Goal: Task Accomplishment & Management: Manage account settings

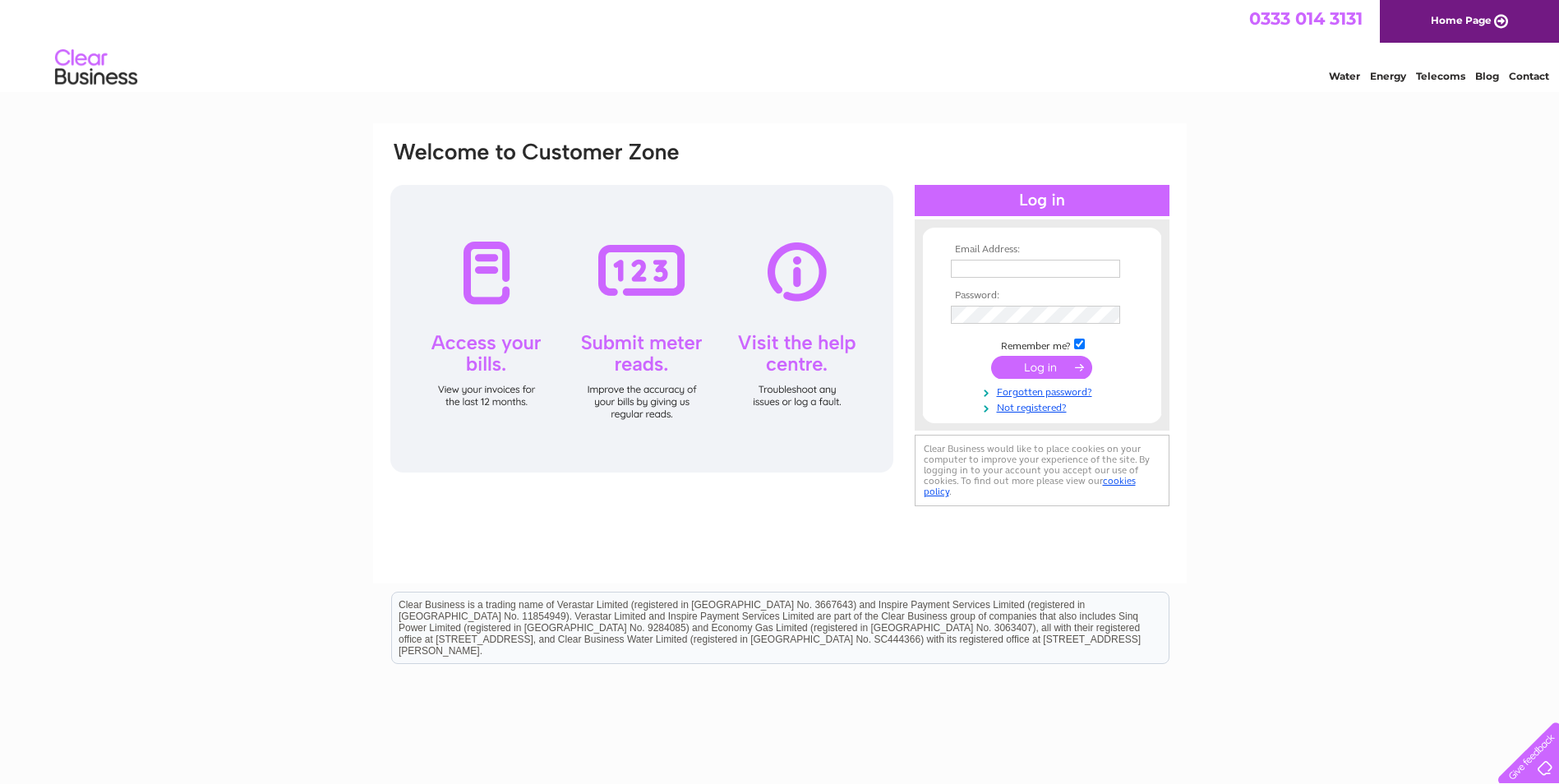
type input "[PERSON_NAME][EMAIL_ADDRESS][PERSON_NAME][DOMAIN_NAME]"
click at [1066, 369] on input "submit" at bounding box center [1041, 366] width 101 height 23
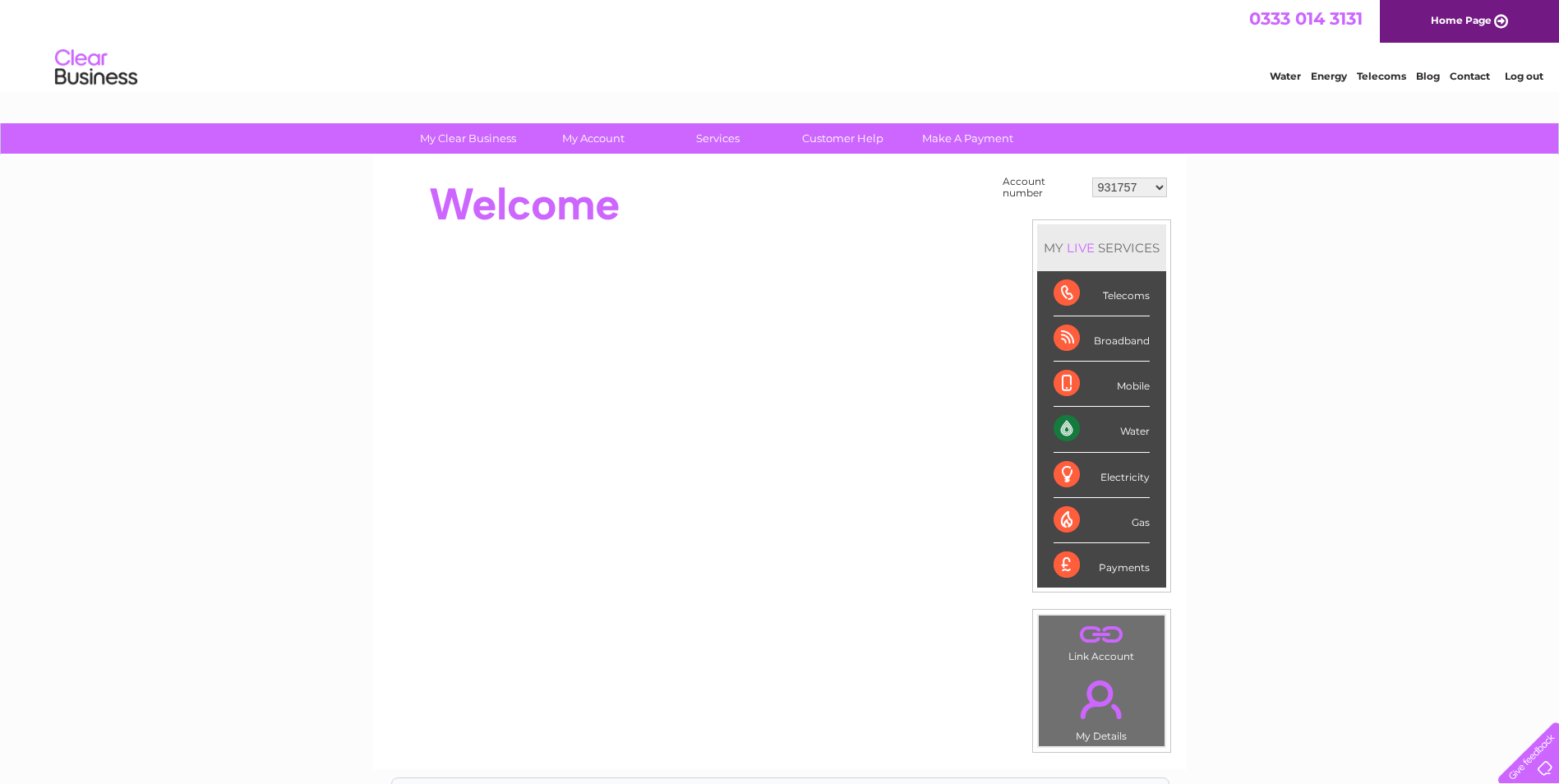
click at [1116, 182] on select "931757 1139086 1142109 1143758 1151714 1153192 30291599 30291600 30303584 30305…" at bounding box center [1129, 188] width 75 height 20
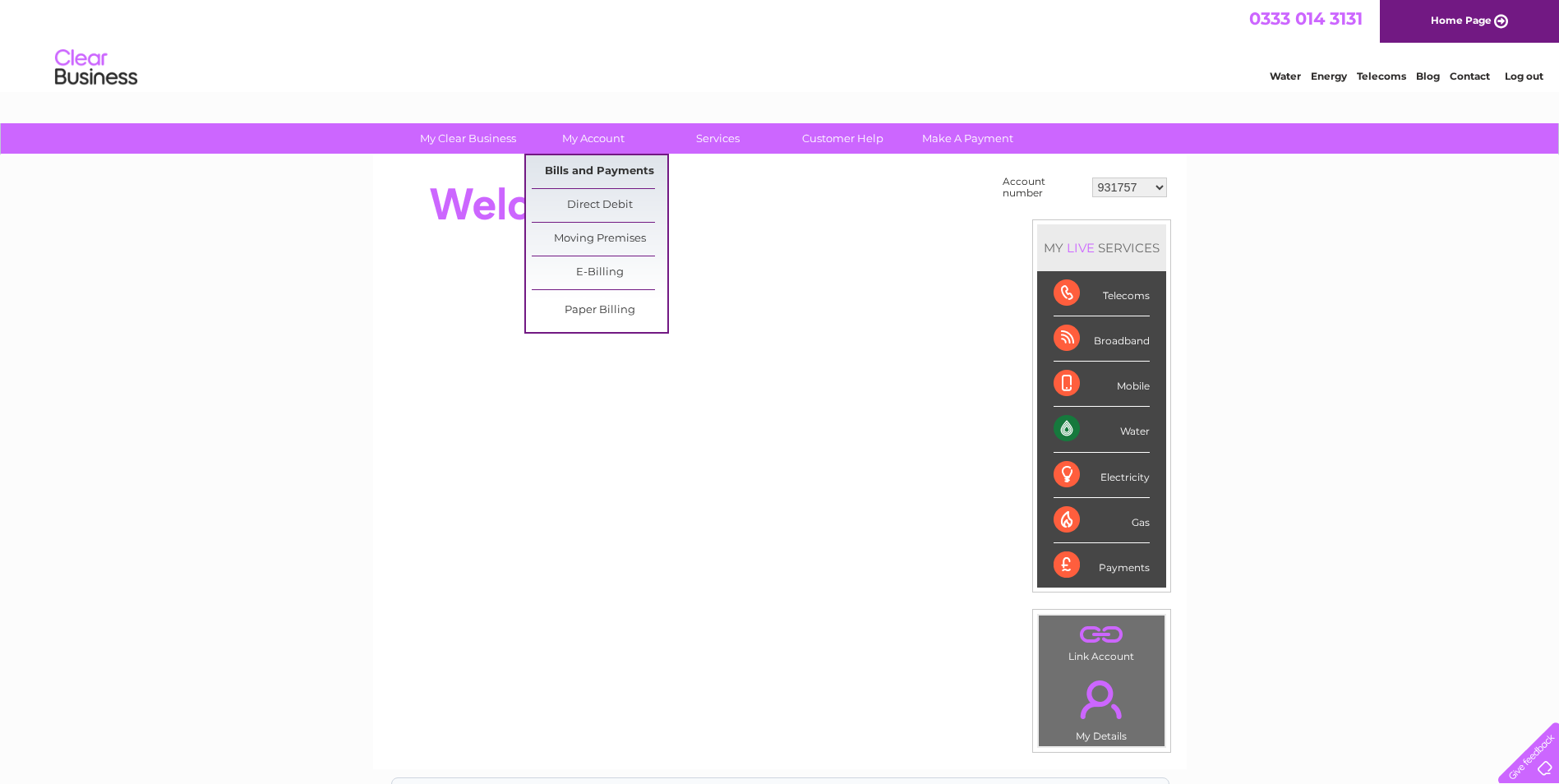
click at [620, 173] on link "Bills and Payments" at bounding box center [600, 171] width 136 height 32
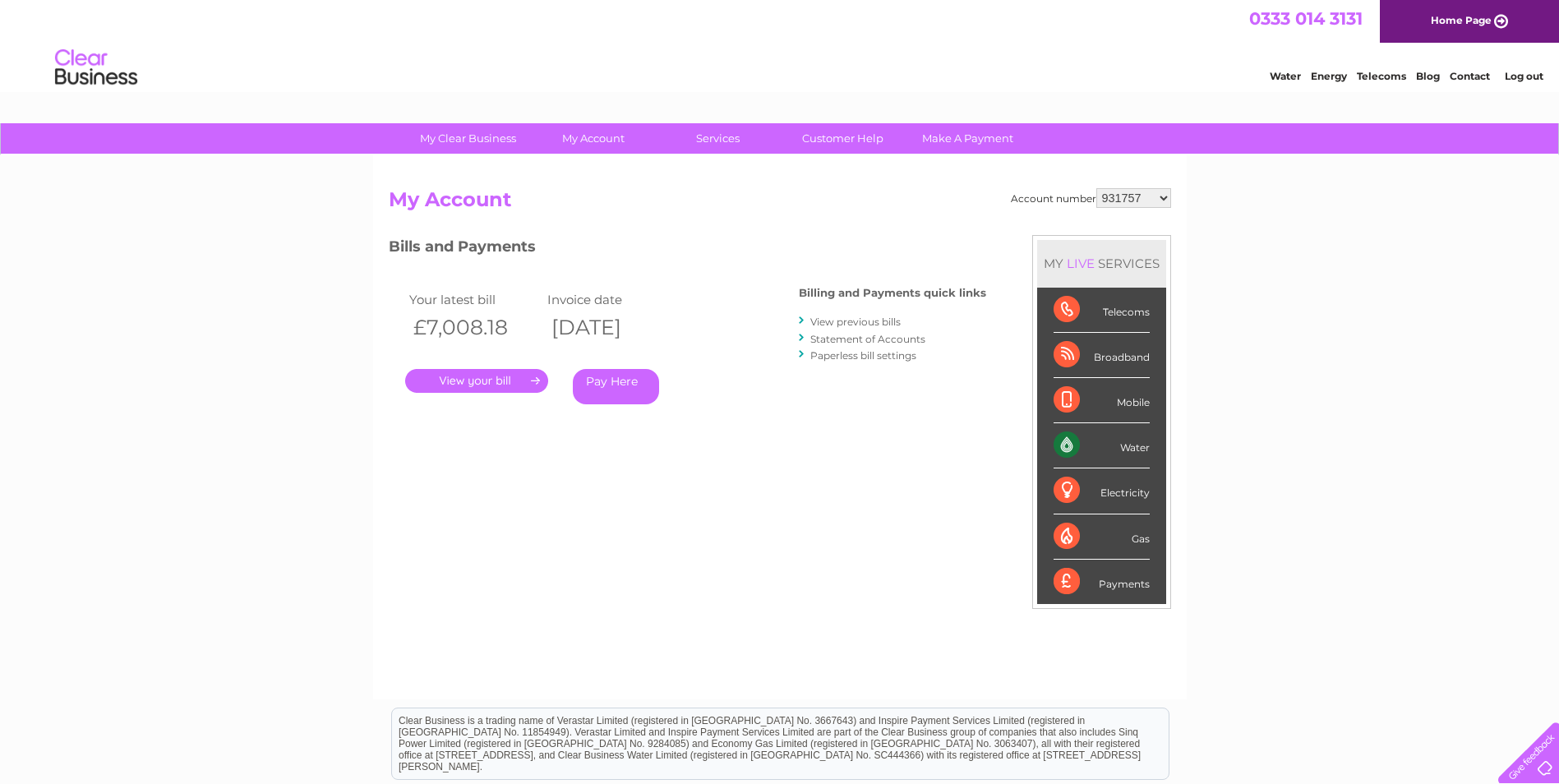
click at [488, 380] on link "." at bounding box center [476, 380] width 143 height 24
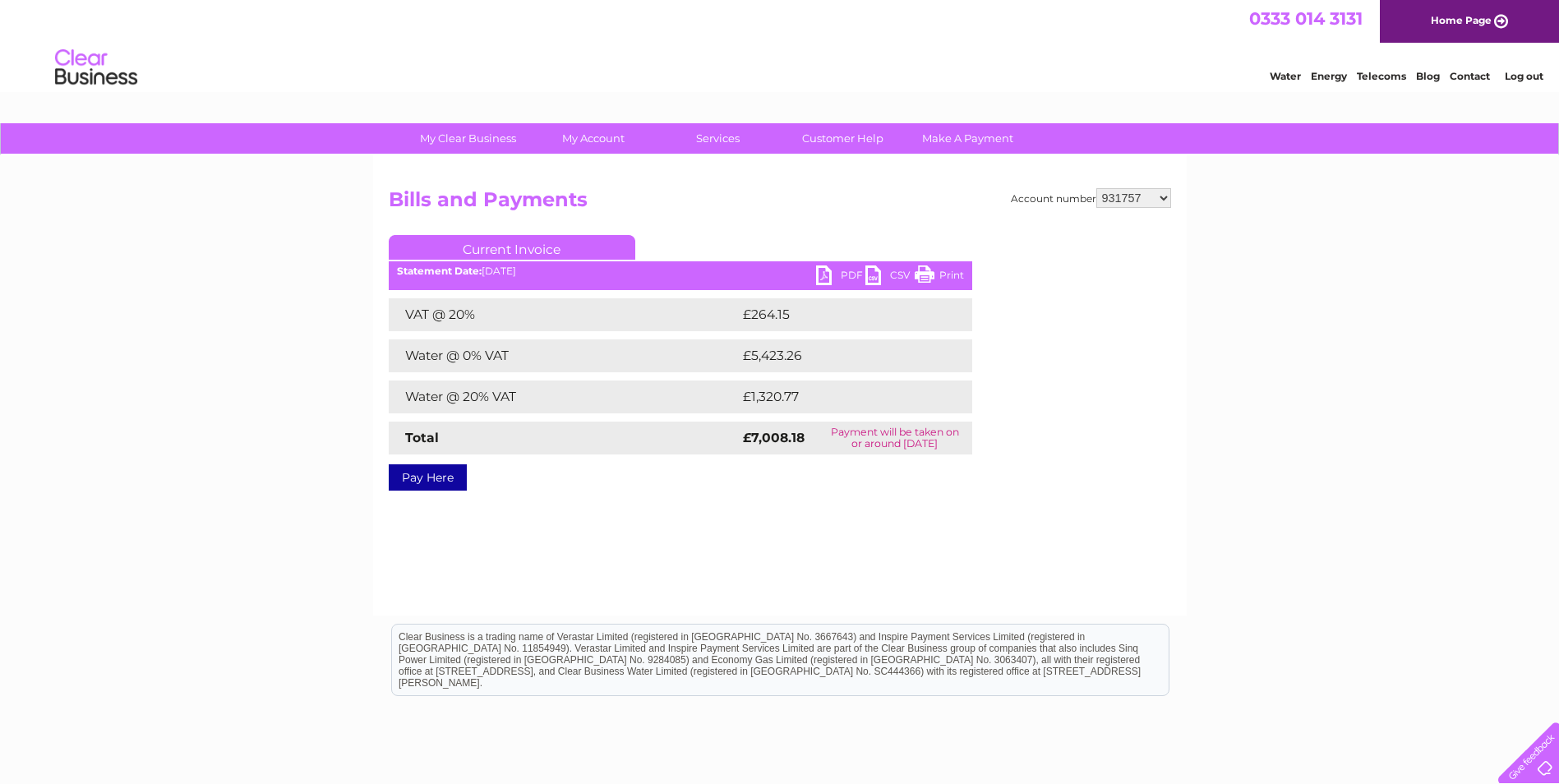
click at [837, 268] on link "PDF" at bounding box center [840, 277] width 49 height 24
